Goal: Download file/media

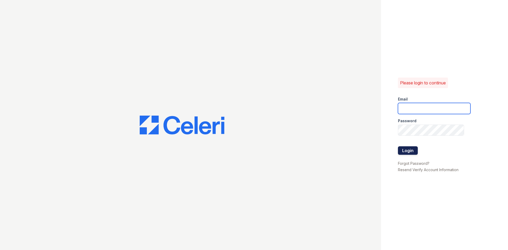
type input "tierini@mmgmgt.com"
click at [407, 152] on button "Login" at bounding box center [408, 150] width 20 height 8
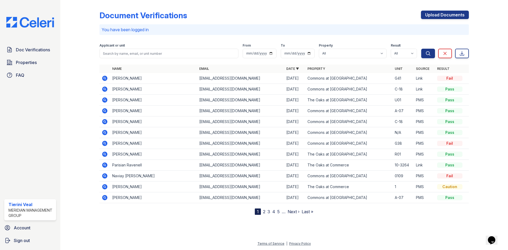
click at [105, 165] on icon at bounding box center [104, 164] width 1 height 1
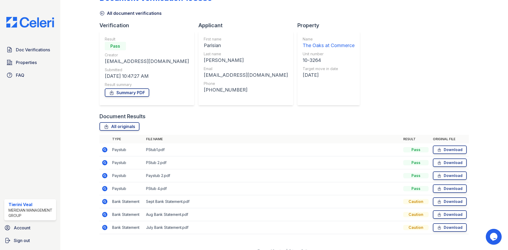
scroll to position [25, 0]
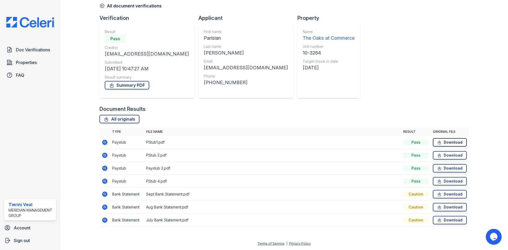
click at [452, 143] on link "Download" at bounding box center [450, 142] width 34 height 8
click at [437, 154] on icon at bounding box center [439, 155] width 4 height 5
click at [443, 168] on link "Download" at bounding box center [450, 168] width 34 height 8
click at [442, 179] on link "Download" at bounding box center [450, 181] width 34 height 8
click at [34, 50] on span "Doc Verifications" at bounding box center [33, 50] width 34 height 6
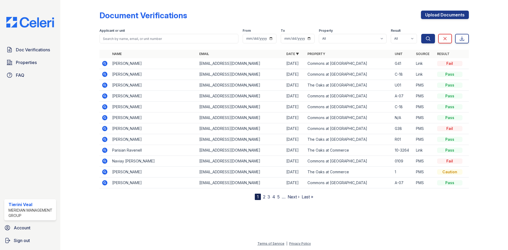
click at [105, 171] on icon at bounding box center [105, 172] width 6 height 6
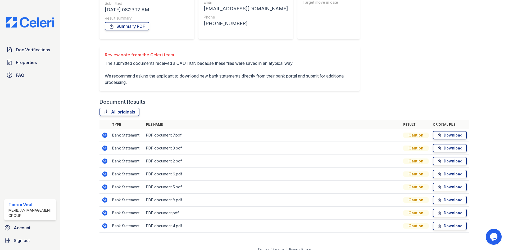
scroll to position [96, 0]
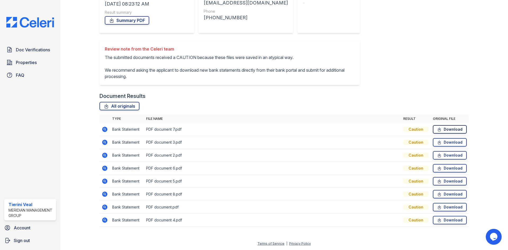
click at [445, 130] on link "Download" at bounding box center [450, 129] width 34 height 8
click at [455, 141] on link "Download" at bounding box center [450, 142] width 34 height 8
click at [442, 221] on link "Download" at bounding box center [450, 220] width 34 height 8
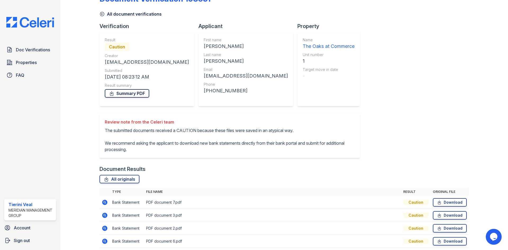
click at [125, 97] on link "Summary PDF" at bounding box center [127, 93] width 44 height 8
click at [136, 96] on link "Summary PDF" at bounding box center [127, 93] width 44 height 8
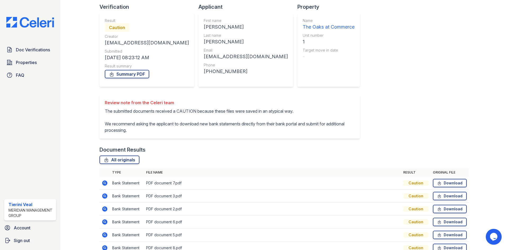
scroll to position [96, 0]
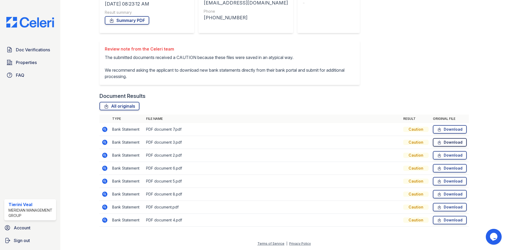
click at [444, 141] on link "Download" at bounding box center [450, 142] width 34 height 8
click at [27, 53] on span "Doc Verifications" at bounding box center [33, 50] width 34 height 6
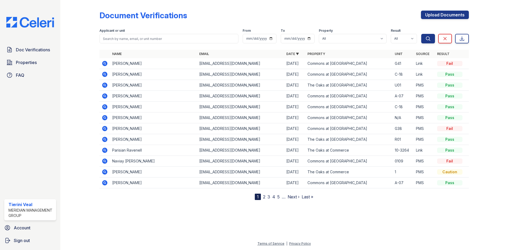
click at [263, 198] on nav "1 2 3 4 5 … Next › Last »" at bounding box center [284, 197] width 58 height 6
click at [264, 198] on link "2" at bounding box center [264, 196] width 2 height 5
